Goal: Check status: Check status

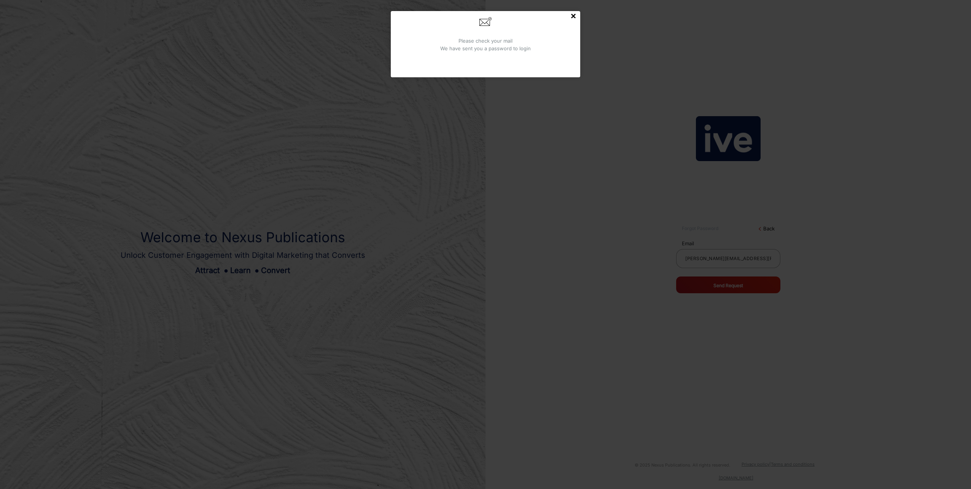
click at [573, 15] on button "×" at bounding box center [573, 15] width 6 height 9
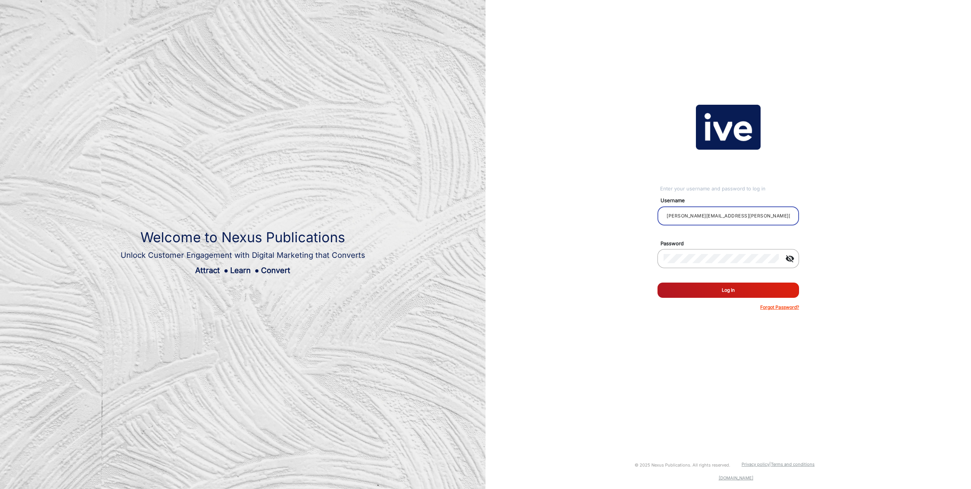
drag, startPoint x: 743, startPoint y: 219, endPoint x: 663, endPoint y: 212, distance: 80.6
click at [663, 212] on div "[PERSON_NAME][EMAIL_ADDRESS][PERSON_NAME][DOMAIN_NAME]" at bounding box center [729, 215] width 142 height 19
type input "[PERSON_NAME]"
click at [795, 258] on mat-icon "visibility_off" at bounding box center [790, 258] width 18 height 9
click at [710, 290] on button "Log In" at bounding box center [729, 289] width 142 height 15
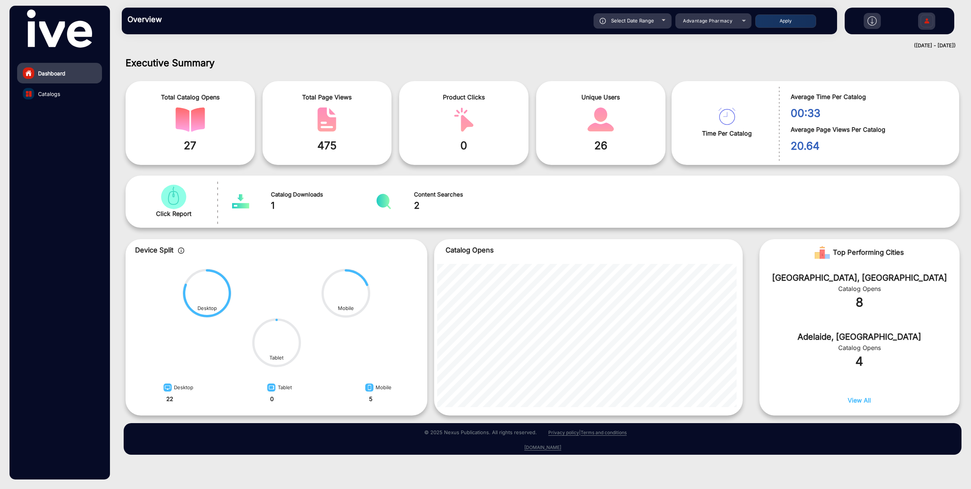
click at [649, 23] on span "Select Date Range" at bounding box center [632, 21] width 43 height 6
type input "[DATE]"
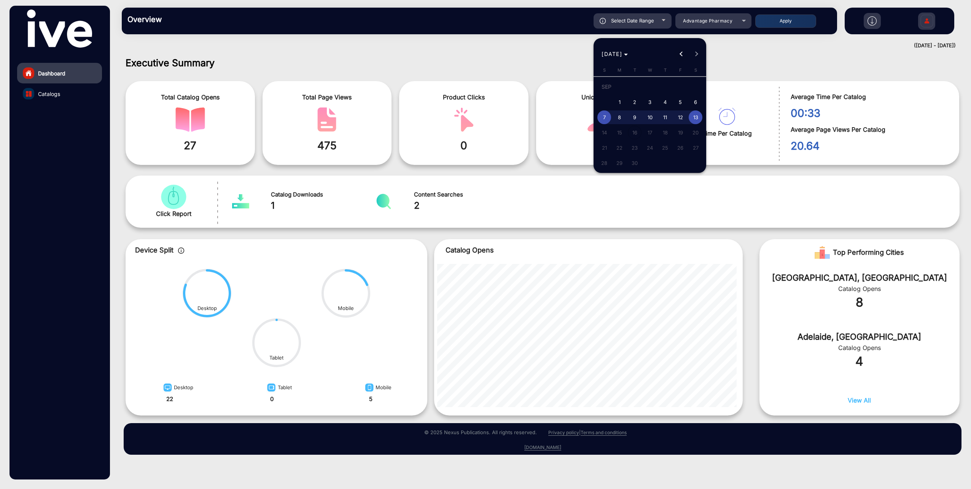
click at [679, 53] on span "Previous month" at bounding box center [681, 53] width 15 height 15
click at [635, 131] on span "19" at bounding box center [635, 134] width 14 height 14
type input "[DATE]"
click at [695, 54] on button "Next month" at bounding box center [696, 53] width 15 height 15
click at [638, 116] on span "9" at bounding box center [635, 117] width 14 height 14
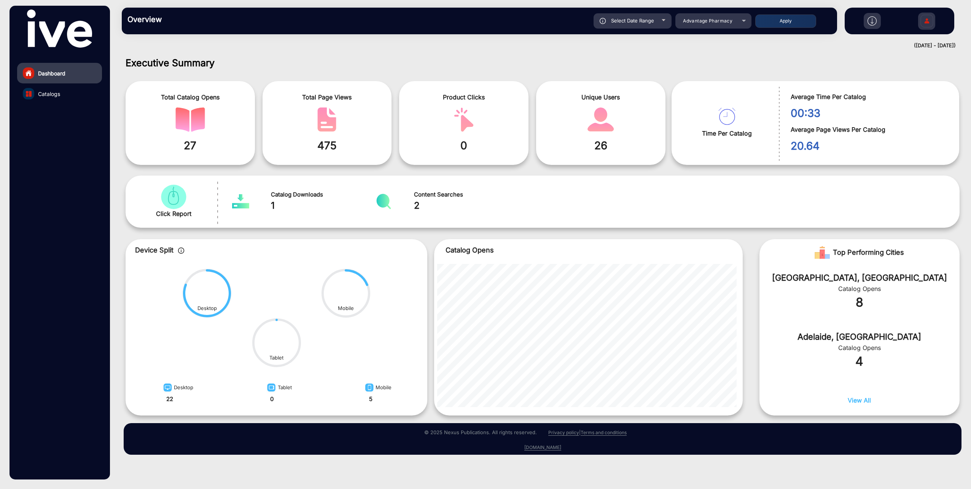
type input "[DATE]"
click at [743, 22] on div "Advantage Pharmacy" at bounding box center [713, 20] width 76 height 9
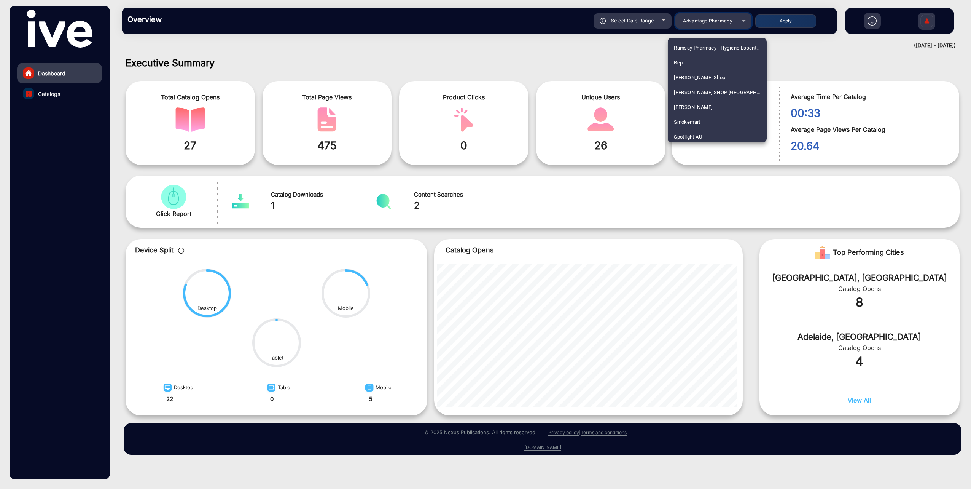
scroll to position [1142, 0]
click at [692, 104] on span "Smokemart" at bounding box center [687, 108] width 27 height 15
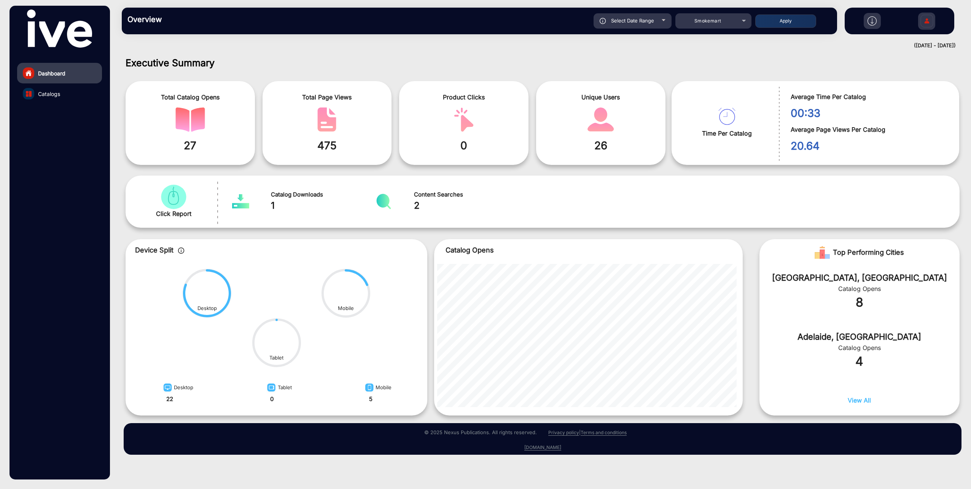
click at [778, 15] on button "Apply" at bounding box center [785, 20] width 61 height 13
type input "[DATE]"
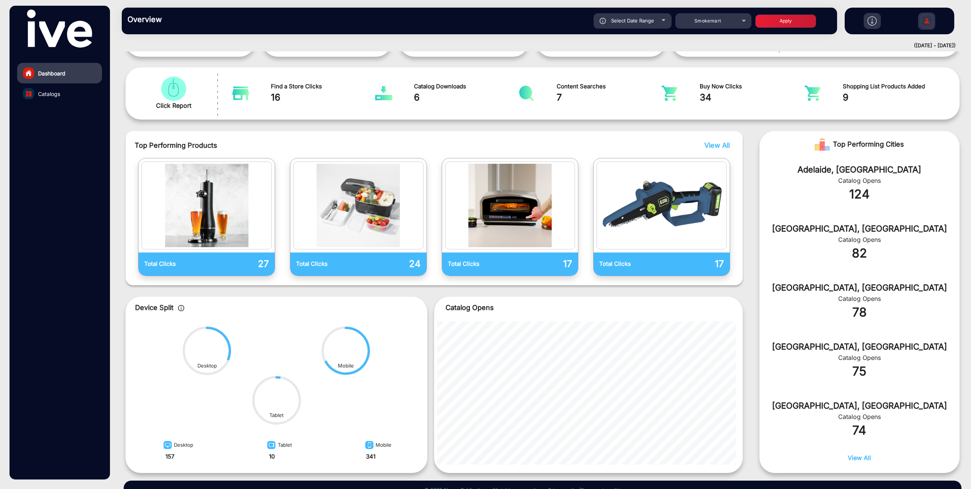
scroll to position [114, 0]
